Goal: Task Accomplishment & Management: Use online tool/utility

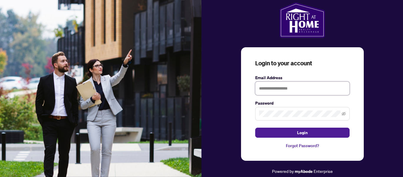
click at [277, 89] on input "text" at bounding box center [302, 88] width 94 height 14
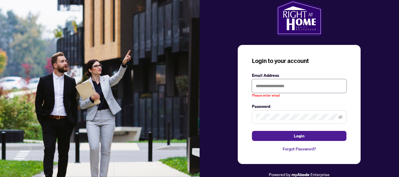
type input "**********"
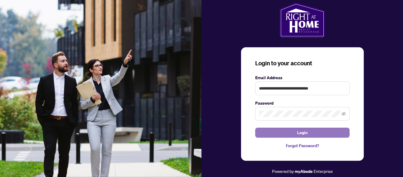
click at [333, 132] on button "Login" at bounding box center [302, 133] width 94 height 10
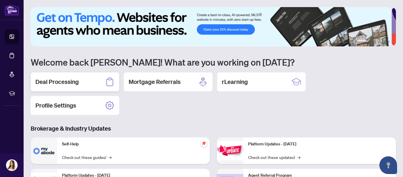
click at [82, 80] on div "Deal Processing" at bounding box center [75, 81] width 89 height 19
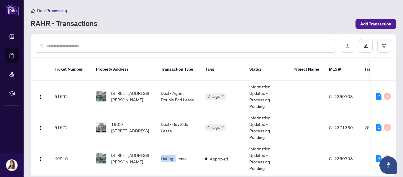
drag, startPoint x: 159, startPoint y: 164, endPoint x: 176, endPoint y: 164, distance: 17.4
click at [176, 164] on div "Ticket Number Property Address Transaction Type Tags Status Project Name MLS # …" at bounding box center [213, 116] width 365 height 117
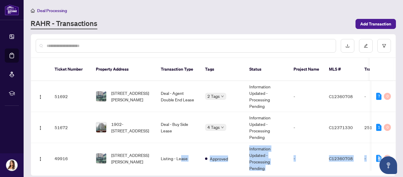
scroll to position [23, 0]
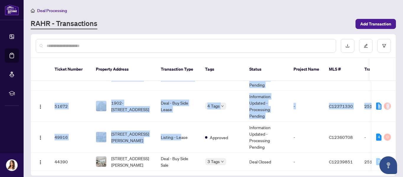
drag, startPoint x: 182, startPoint y: 161, endPoint x: 200, endPoint y: 164, distance: 18.3
click at [200, 164] on div "Ticket Number Property Address Transaction Type Tags Status Project Name MLS # …" at bounding box center [213, 116] width 365 height 117
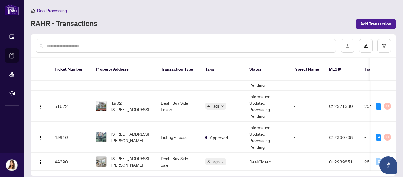
drag, startPoint x: 318, startPoint y: 18, endPoint x: 325, endPoint y: 27, distance: 10.9
click at [318, 18] on div "Deal Processing [PERSON_NAME] - Transactions Add Transaction" at bounding box center [213, 18] width 365 height 22
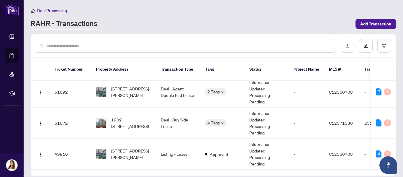
scroll to position [0, 0]
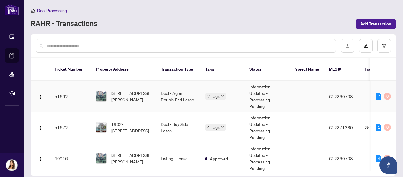
click at [175, 88] on td "Deal - Agent Double End Lease" at bounding box center [178, 96] width 44 height 31
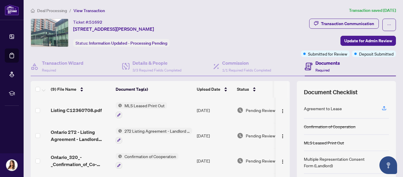
click at [134, 106] on span "MLS Leased Print Out" at bounding box center [144, 105] width 45 height 6
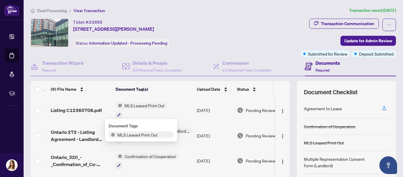
click at [135, 137] on span "MLS Leased Print Out" at bounding box center [137, 134] width 45 height 6
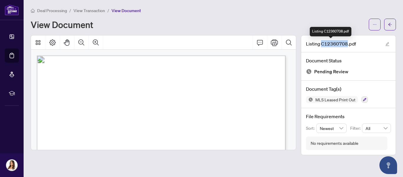
drag, startPoint x: 347, startPoint y: 43, endPoint x: 322, endPoint y: 41, distance: 24.8
click at [322, 41] on span "Listing C12360708.pdf" at bounding box center [331, 43] width 50 height 7
copy span "C12360708"
